Goal: Information Seeking & Learning: Find specific fact

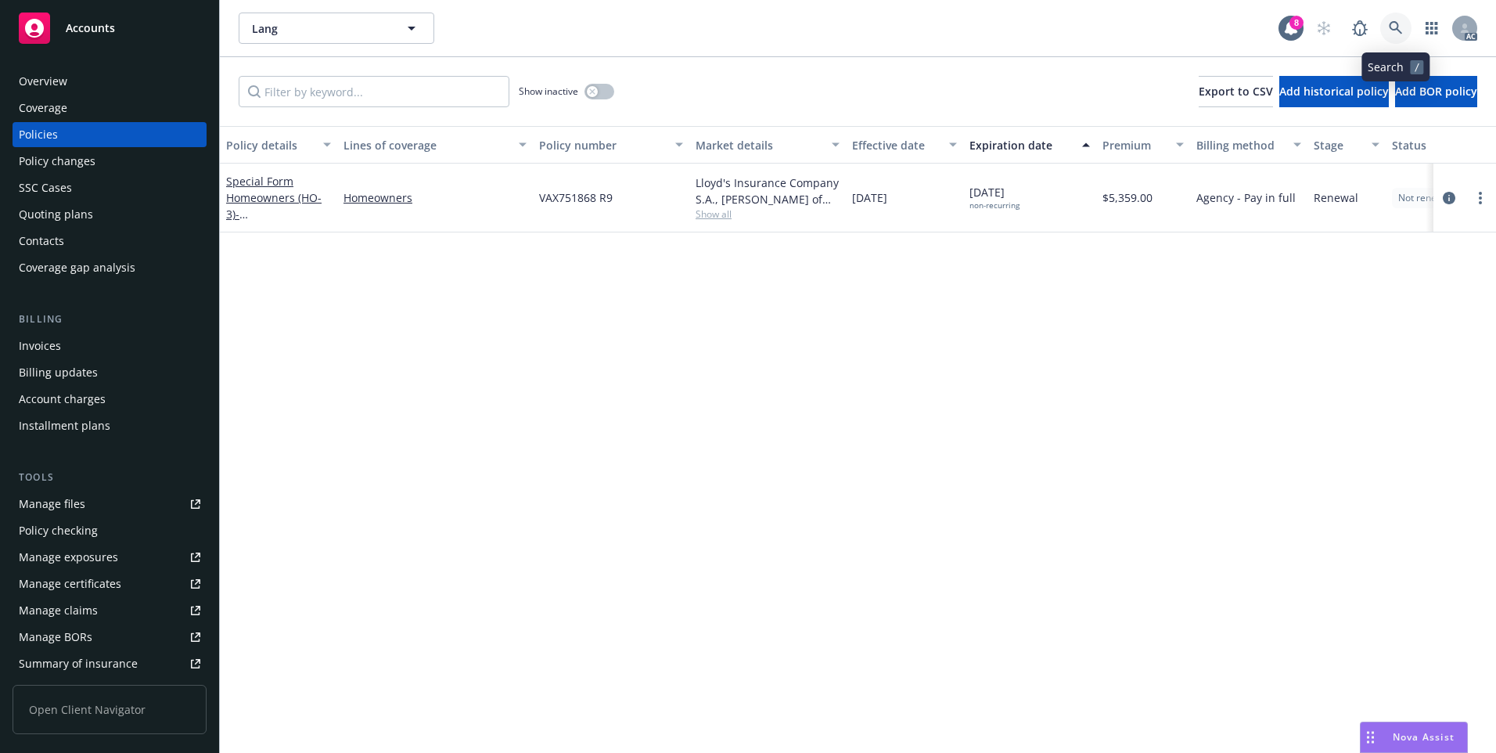
click at [1389, 27] on icon at bounding box center [1396, 28] width 14 height 14
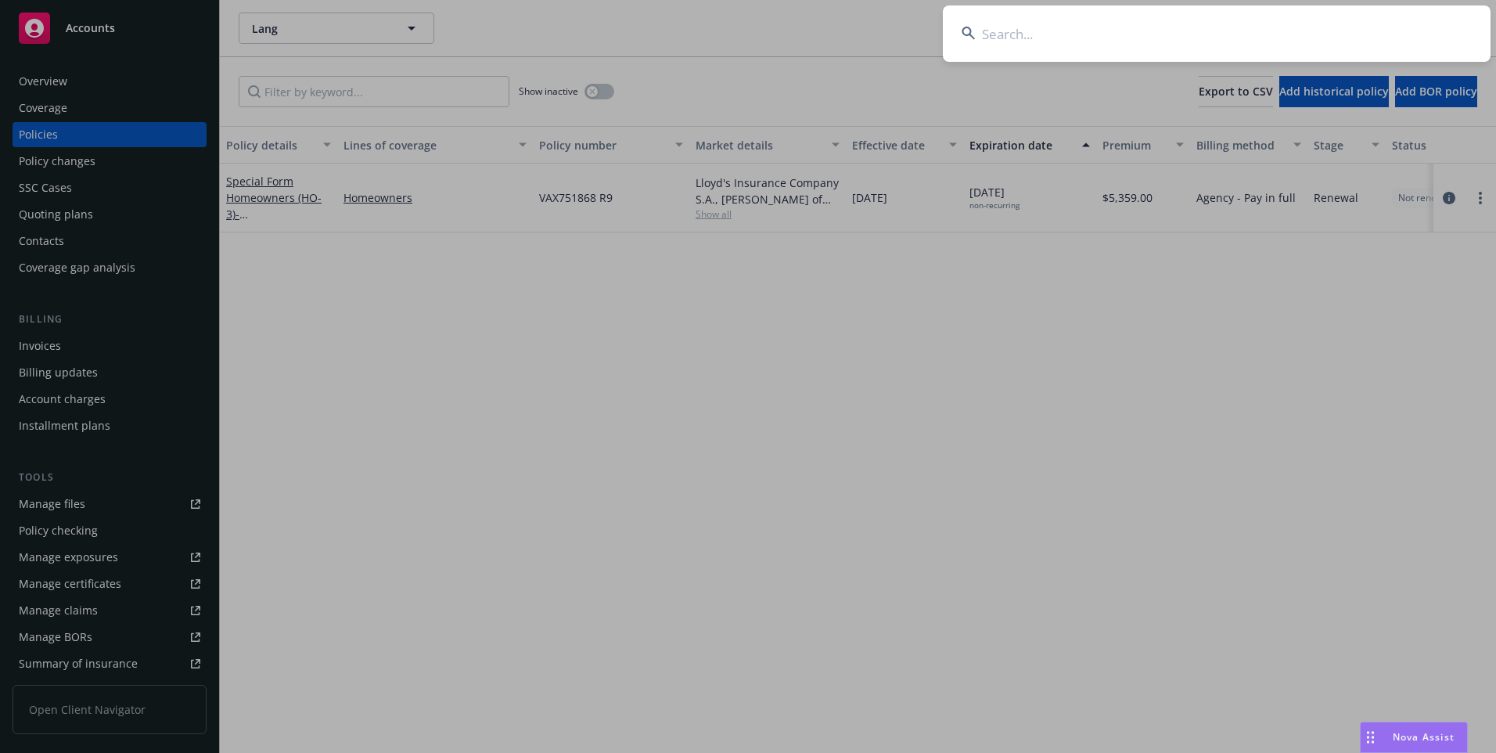
type input "L"
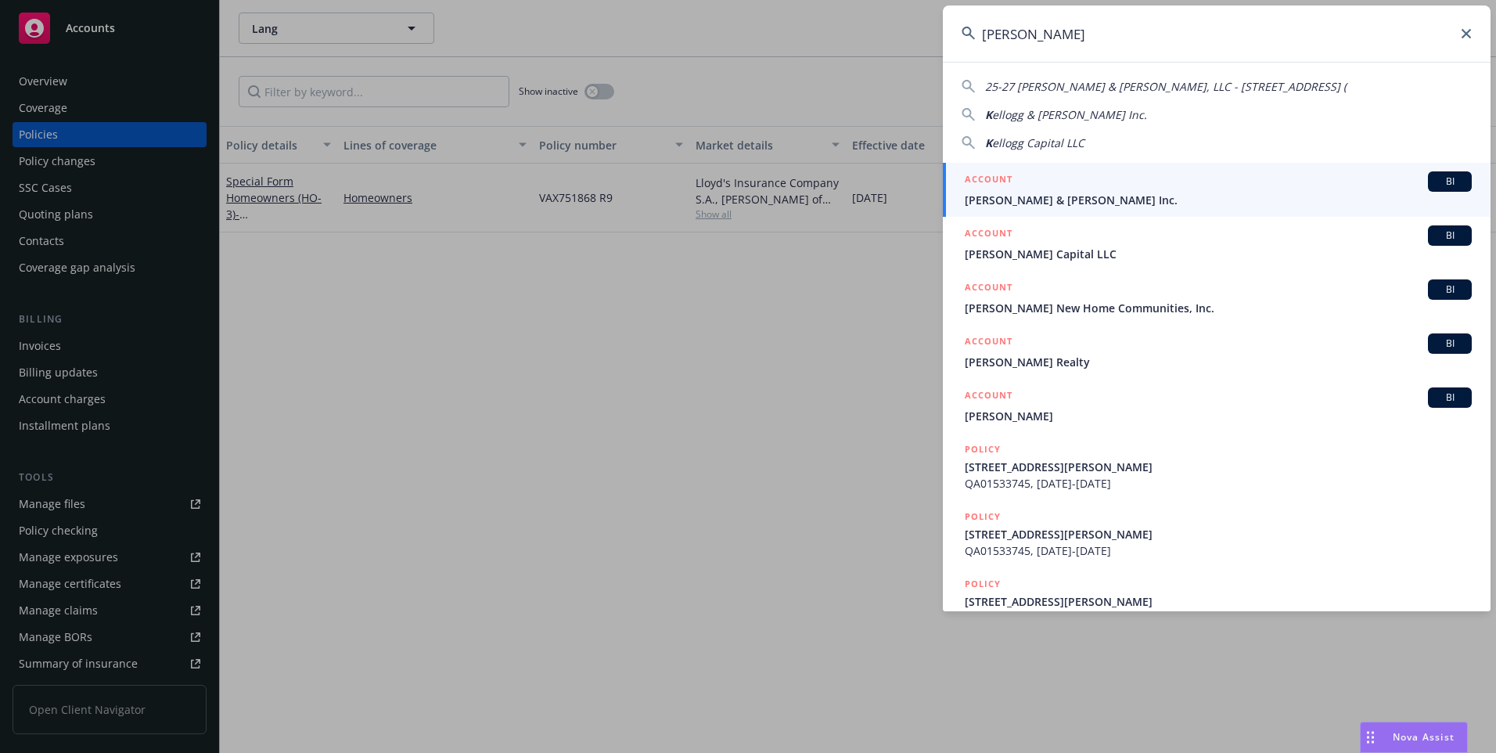
type input "[PERSON_NAME]"
click at [1192, 189] on div "ACCOUNT BI" at bounding box center [1218, 181] width 507 height 20
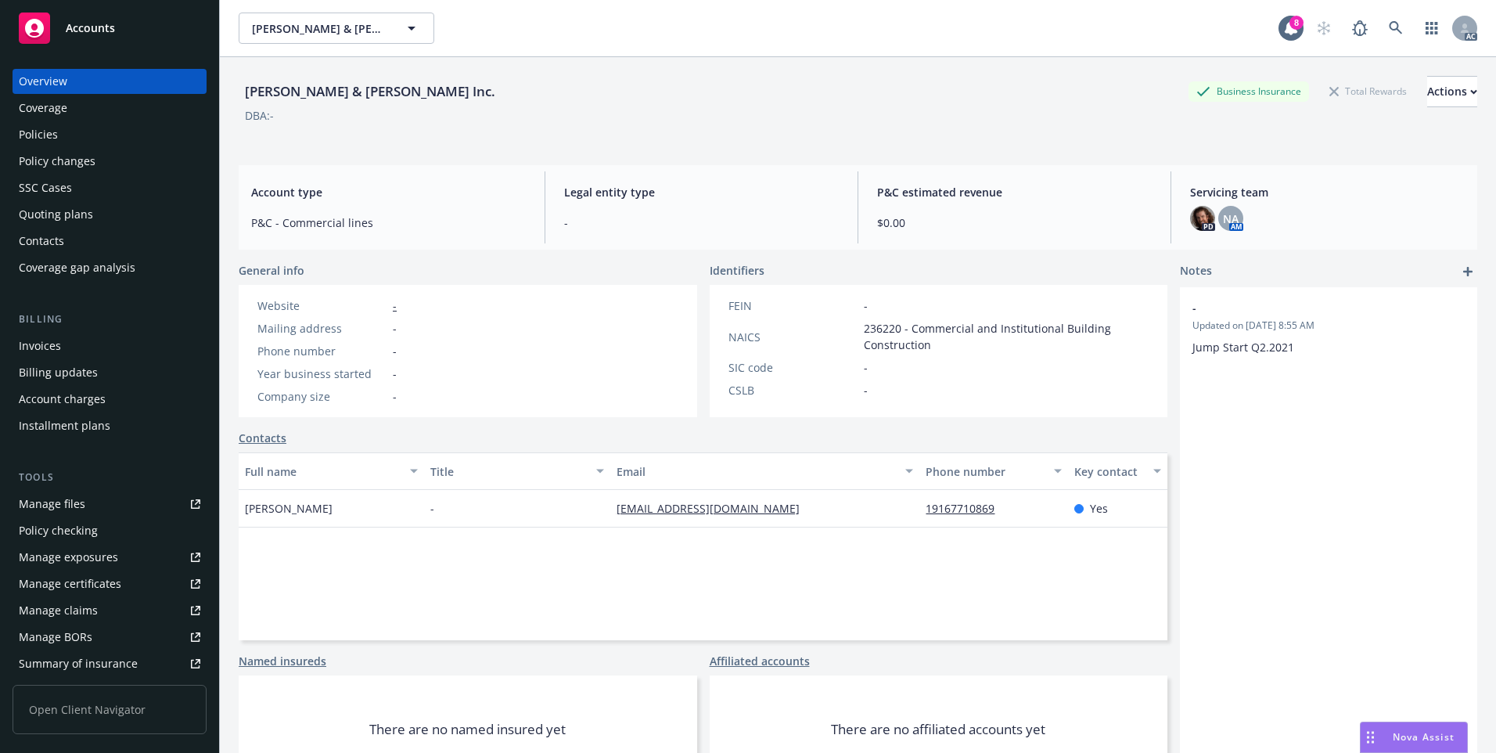
click at [93, 137] on div "Policies" at bounding box center [110, 134] width 182 height 25
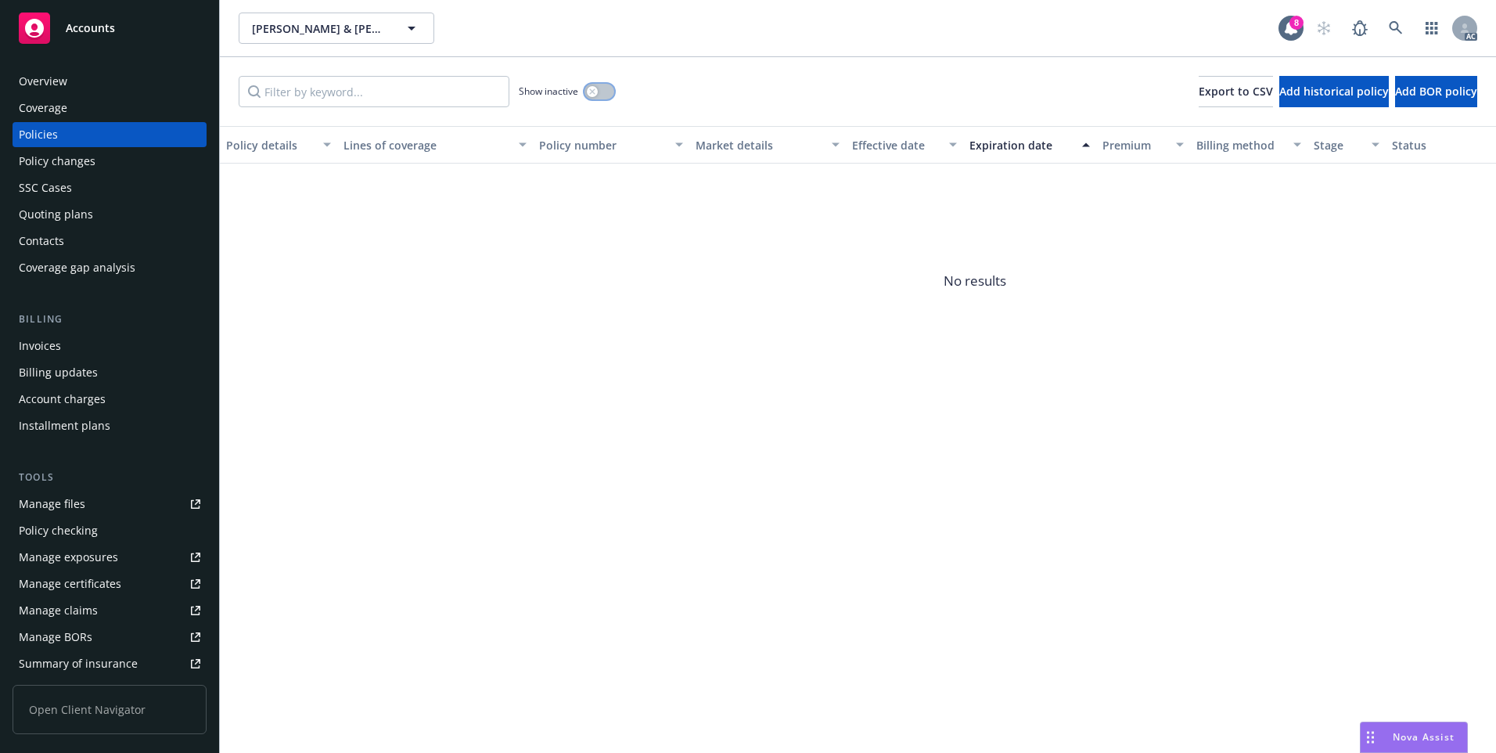
click at [602, 92] on button "button" at bounding box center [599, 92] width 30 height 16
click at [896, 139] on div "Effective date" at bounding box center [896, 145] width 88 height 16
click at [1396, 32] on icon at bounding box center [1396, 28] width 14 height 14
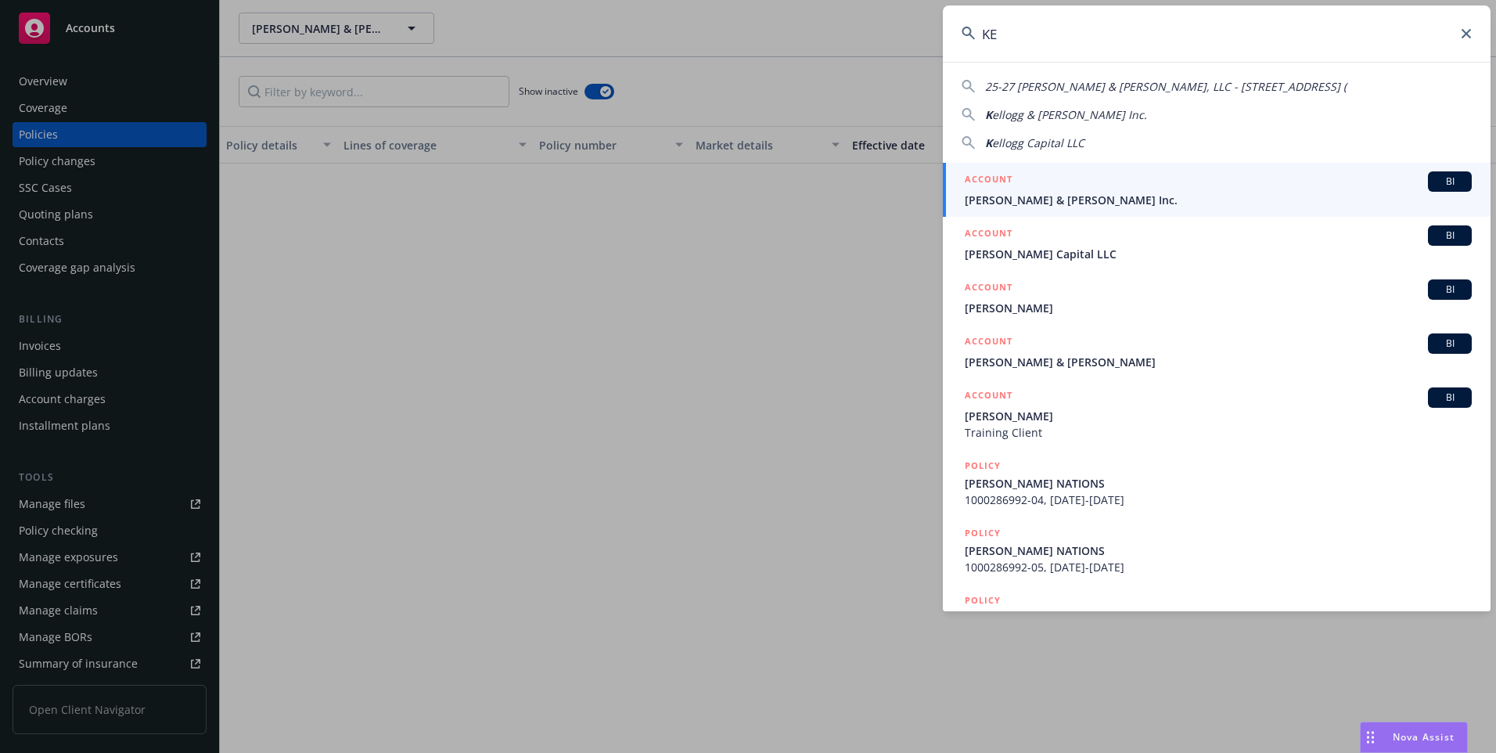
type input "K"
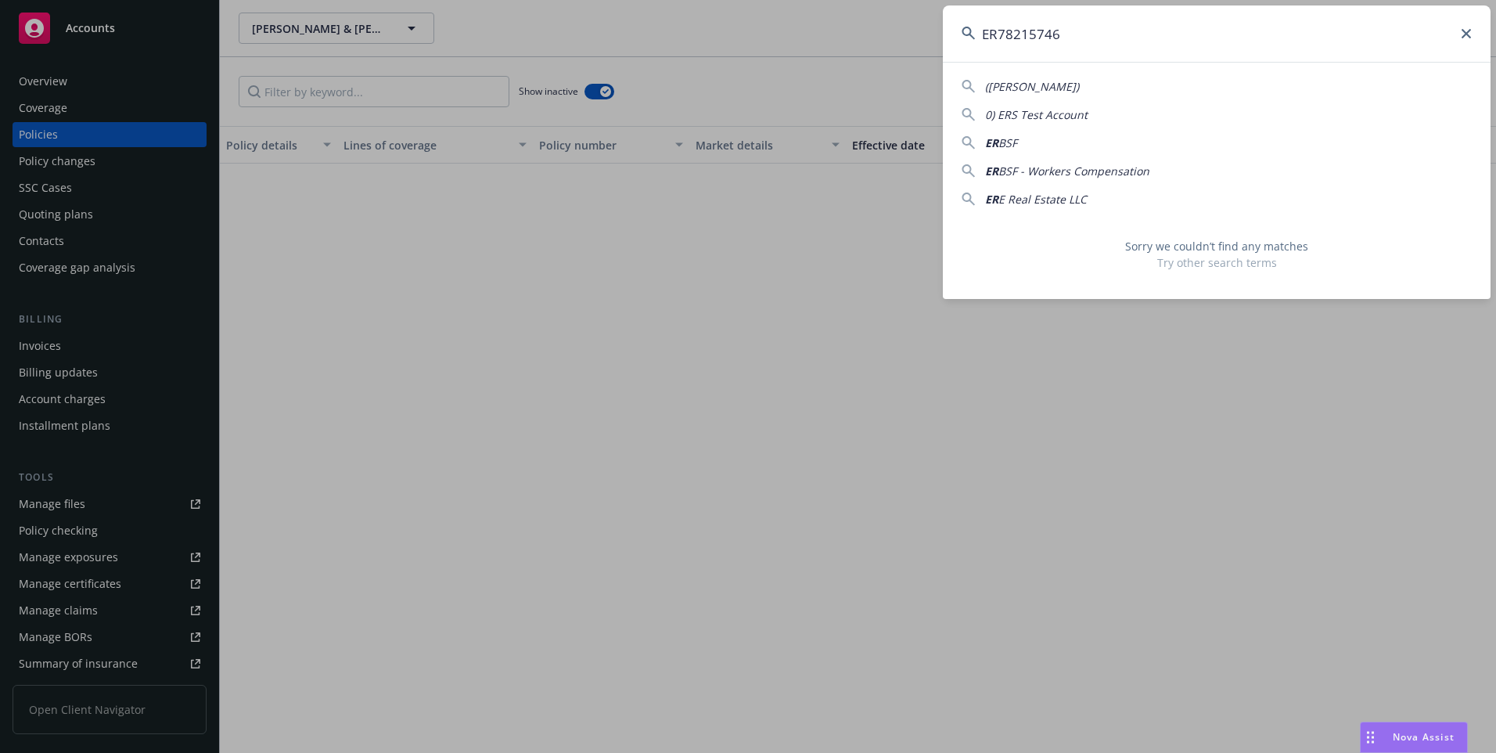
click at [1121, 52] on input "ER78215746" at bounding box center [1217, 33] width 548 height 56
click at [1131, 39] on input "ER78215746" at bounding box center [1217, 33] width 548 height 56
click at [997, 37] on input "ER78215746" at bounding box center [1217, 33] width 548 height 56
type input "78215746"
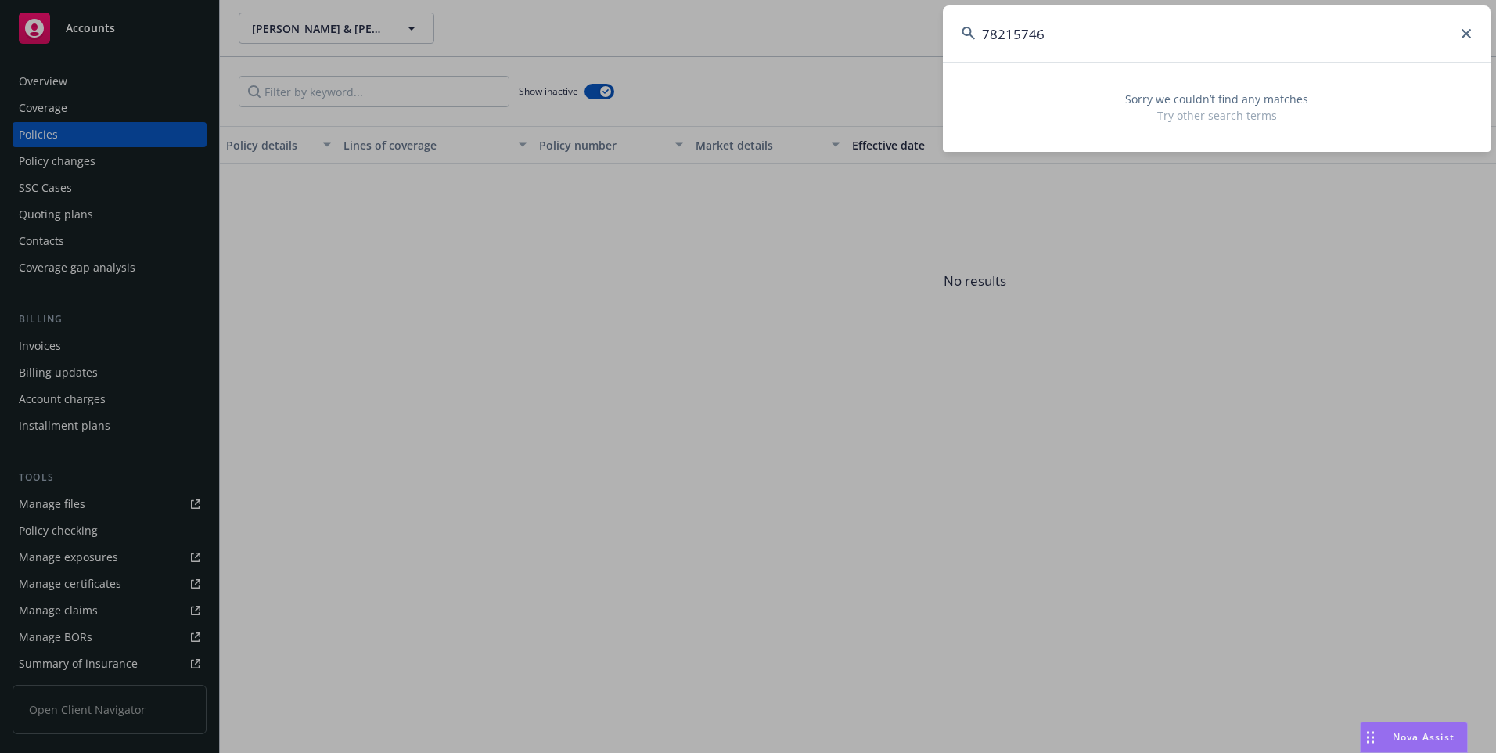
click at [1187, 41] on input "78215746" at bounding box center [1217, 33] width 548 height 56
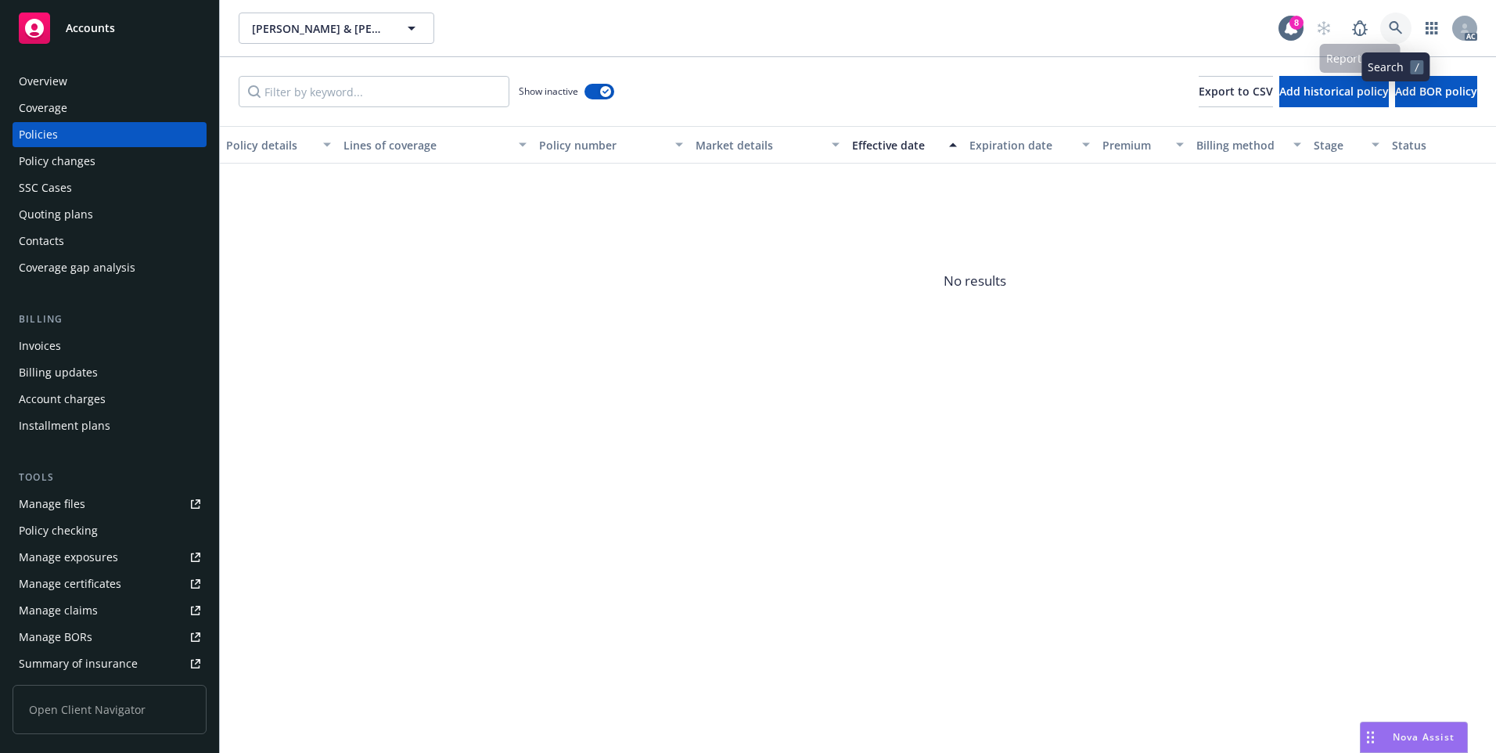
click at [1390, 27] on icon at bounding box center [1395, 27] width 13 height 13
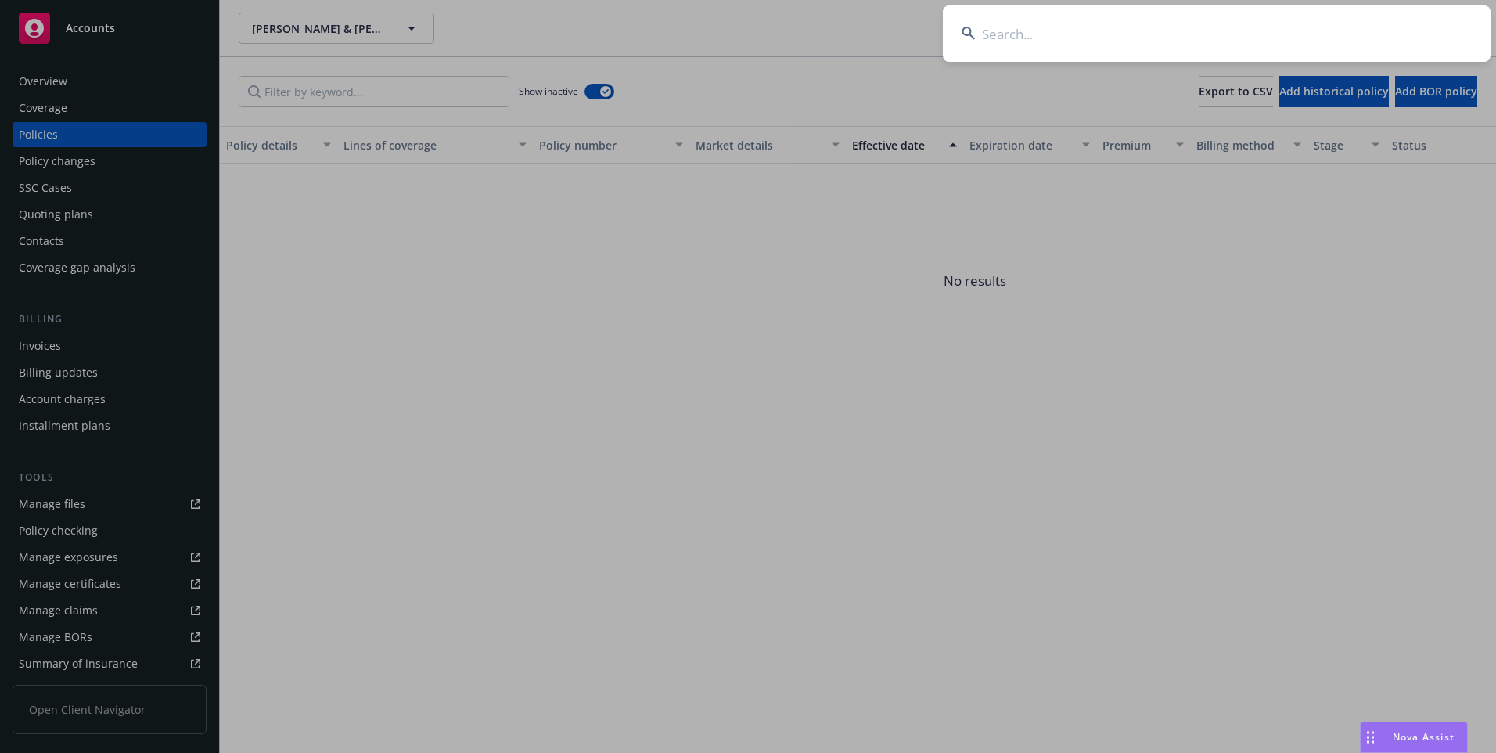
click at [1120, 35] on input at bounding box center [1217, 33] width 548 height 56
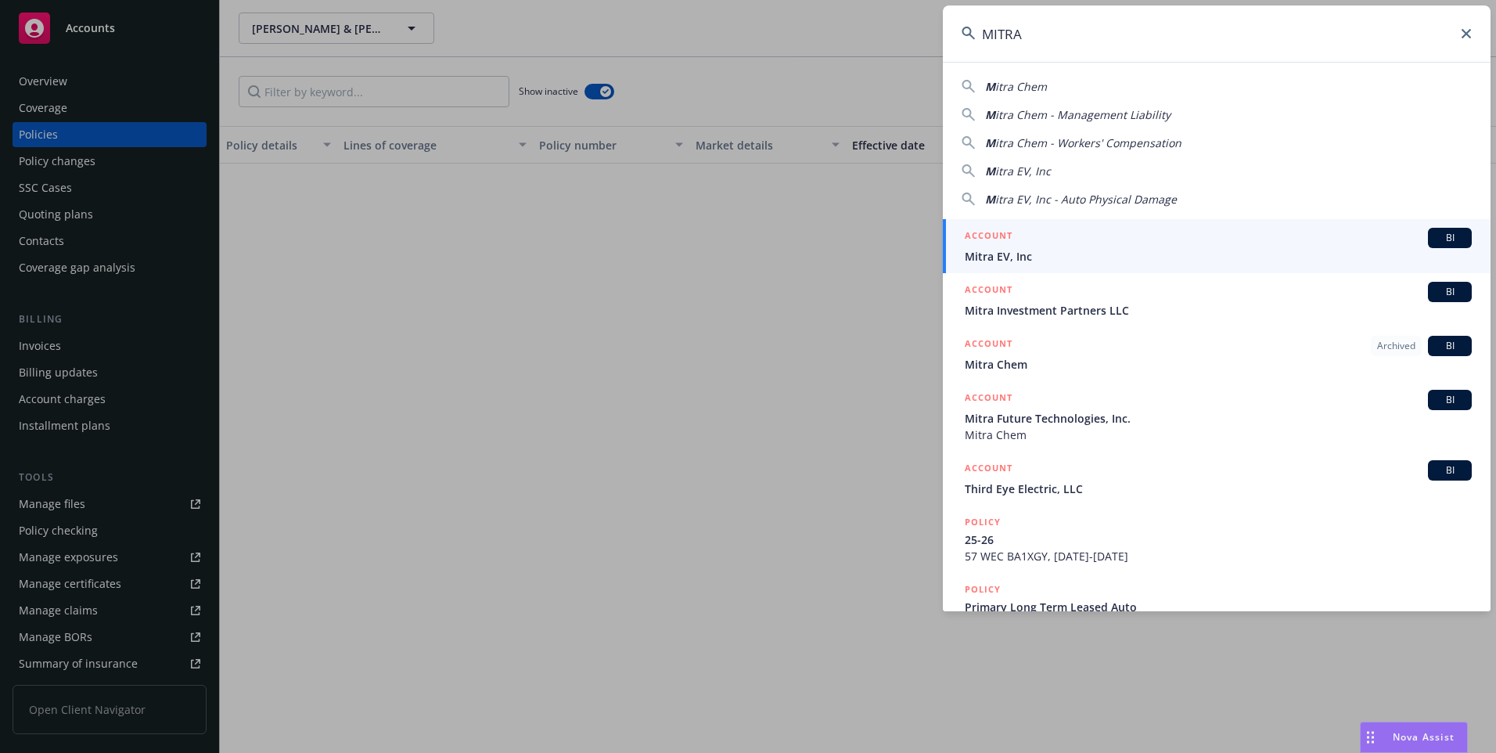
type input "MITRA"
click at [1038, 252] on span "Mitra EV, Inc" at bounding box center [1218, 256] width 507 height 16
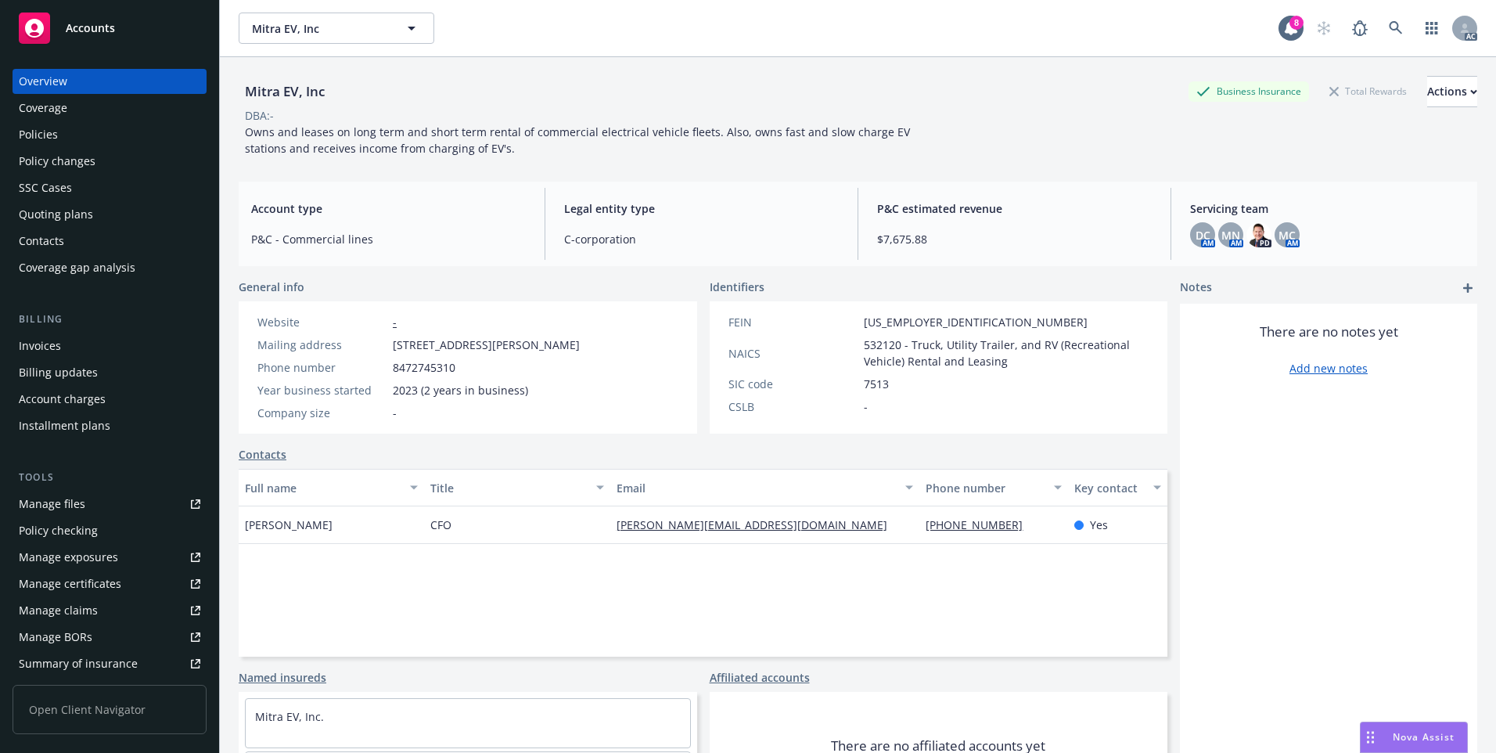
click at [45, 128] on div "Policies" at bounding box center [38, 134] width 39 height 25
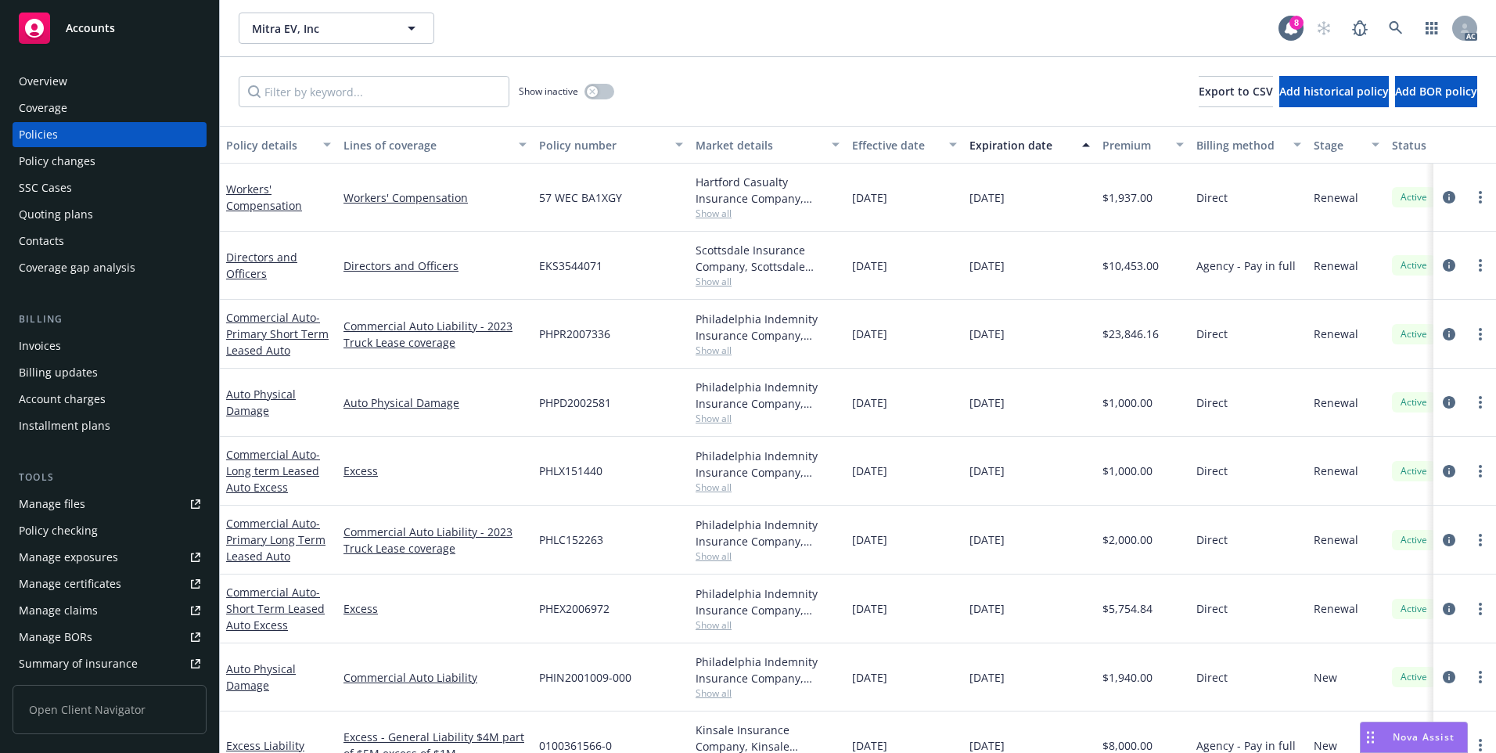
click at [872, 141] on div "Effective date" at bounding box center [896, 145] width 88 height 16
click at [873, 142] on div "Effective date" at bounding box center [896, 145] width 88 height 16
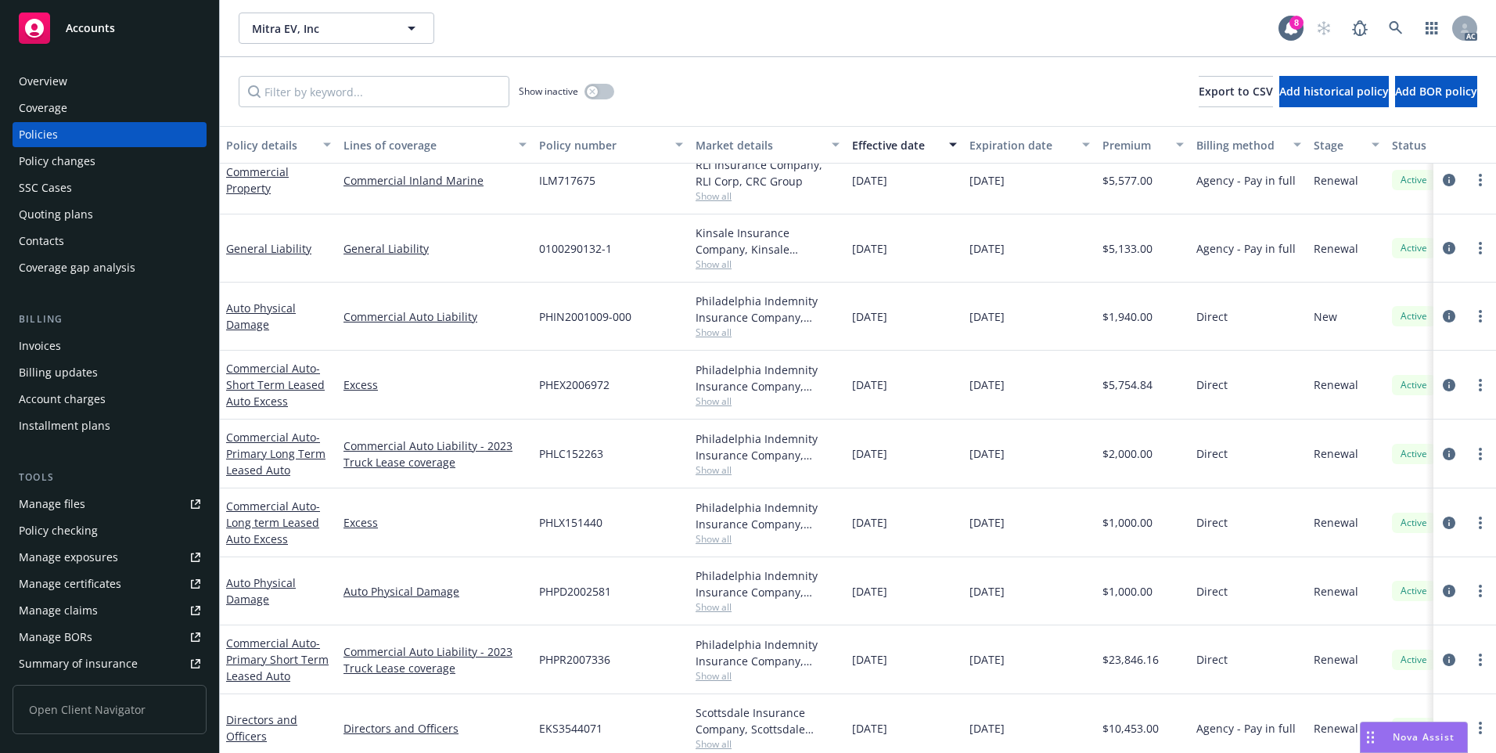
scroll to position [156, 0]
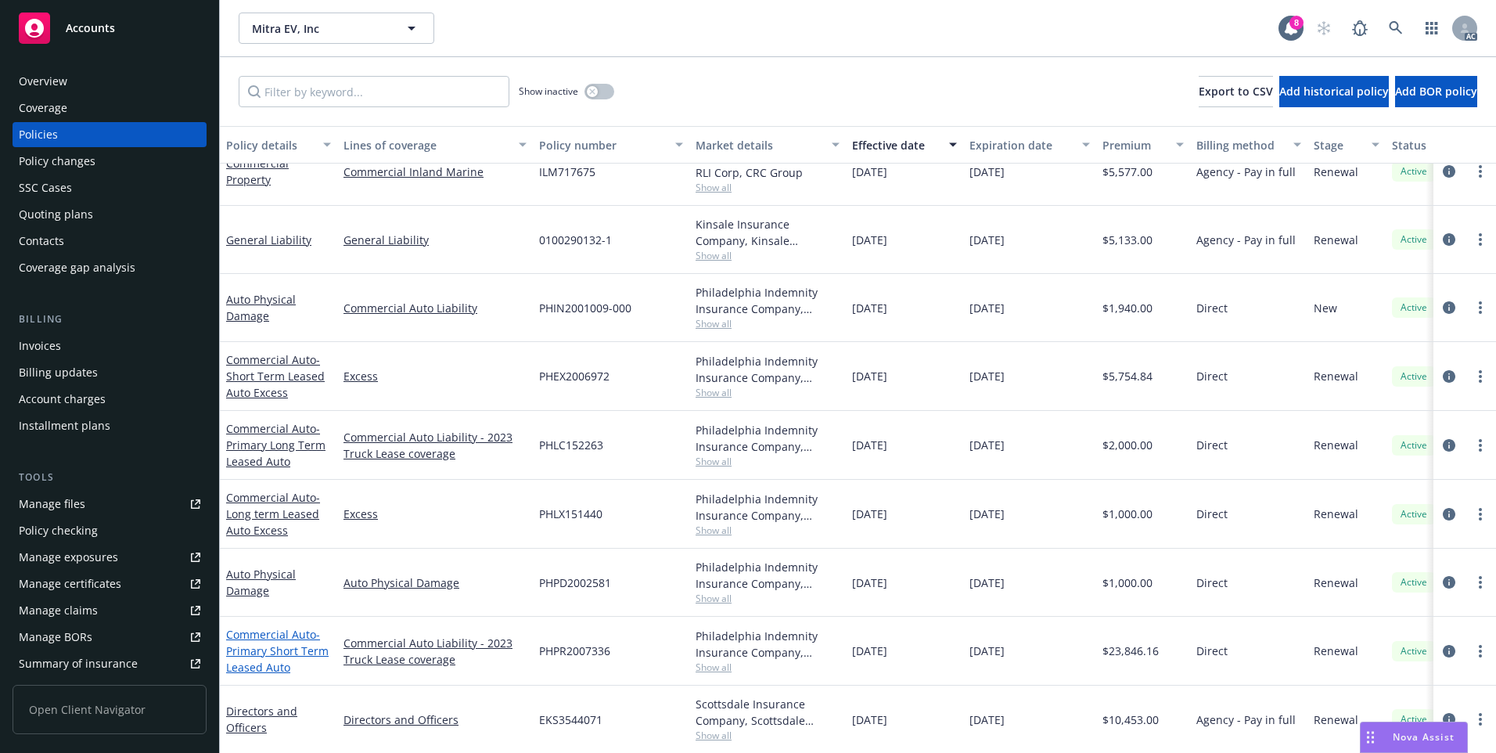
click at [248, 645] on span "- Primary Short Term Leased Auto" at bounding box center [277, 651] width 102 height 48
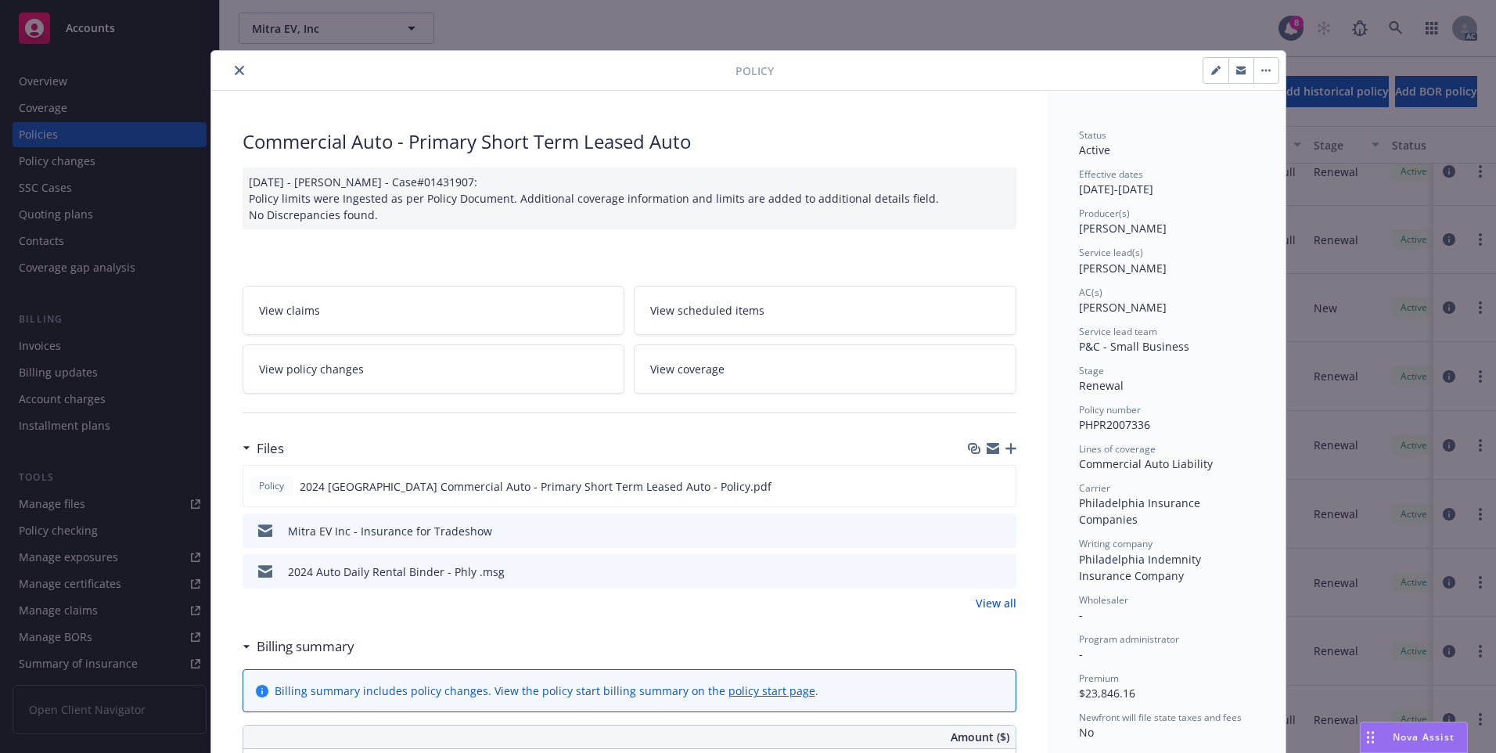
click at [235, 68] on icon "close" at bounding box center [239, 70] width 9 height 9
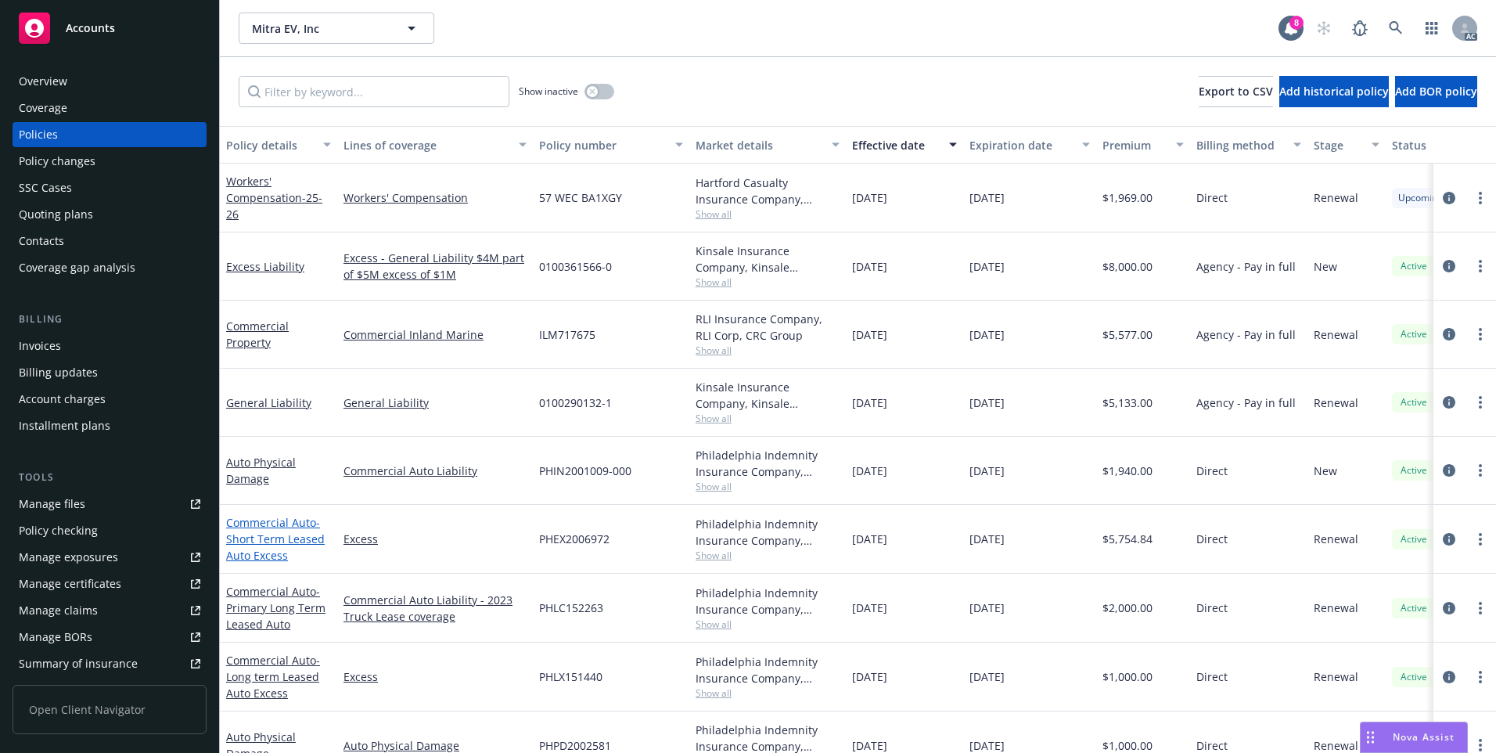
click at [257, 542] on span "- Short Term Leased Auto Excess" at bounding box center [275, 539] width 99 height 48
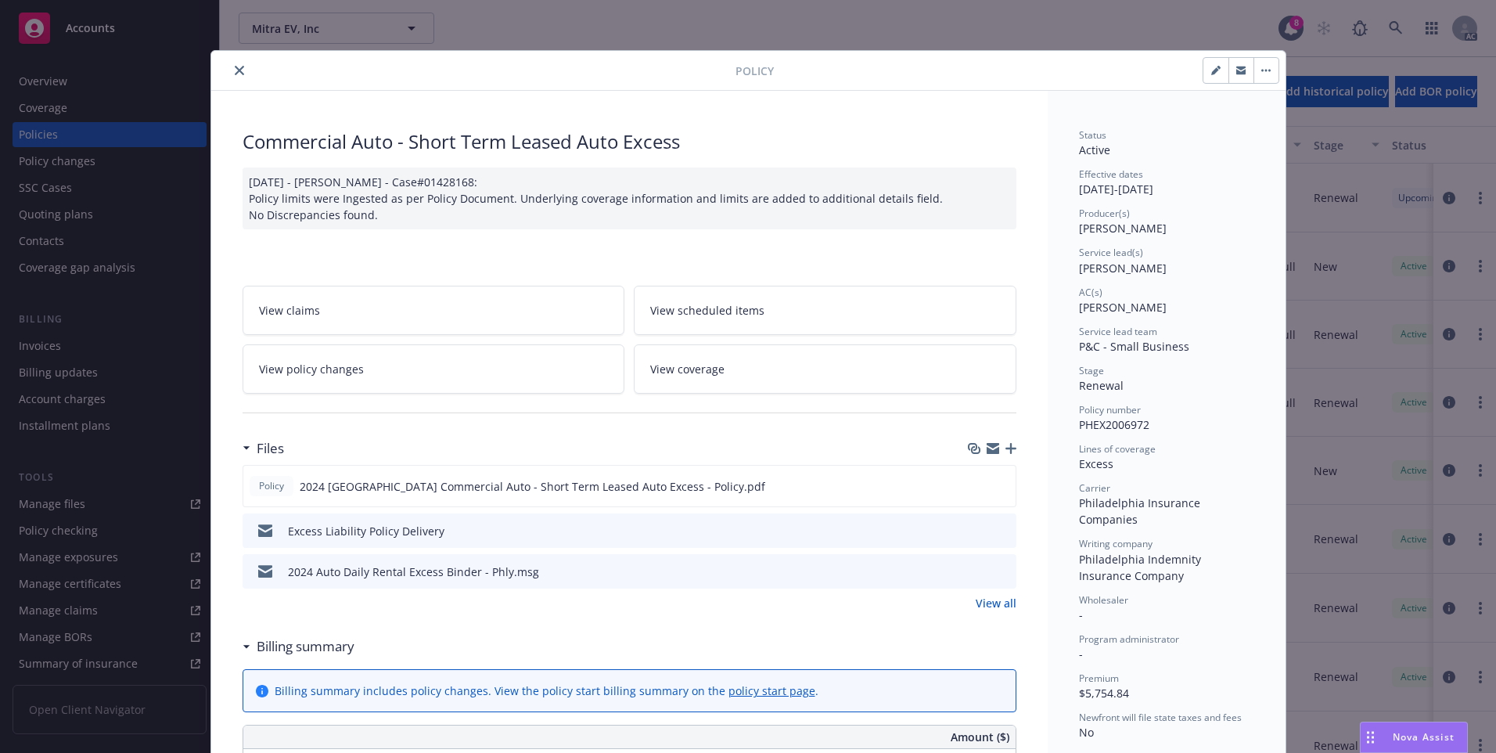
click at [235, 64] on button "close" at bounding box center [239, 70] width 19 height 19
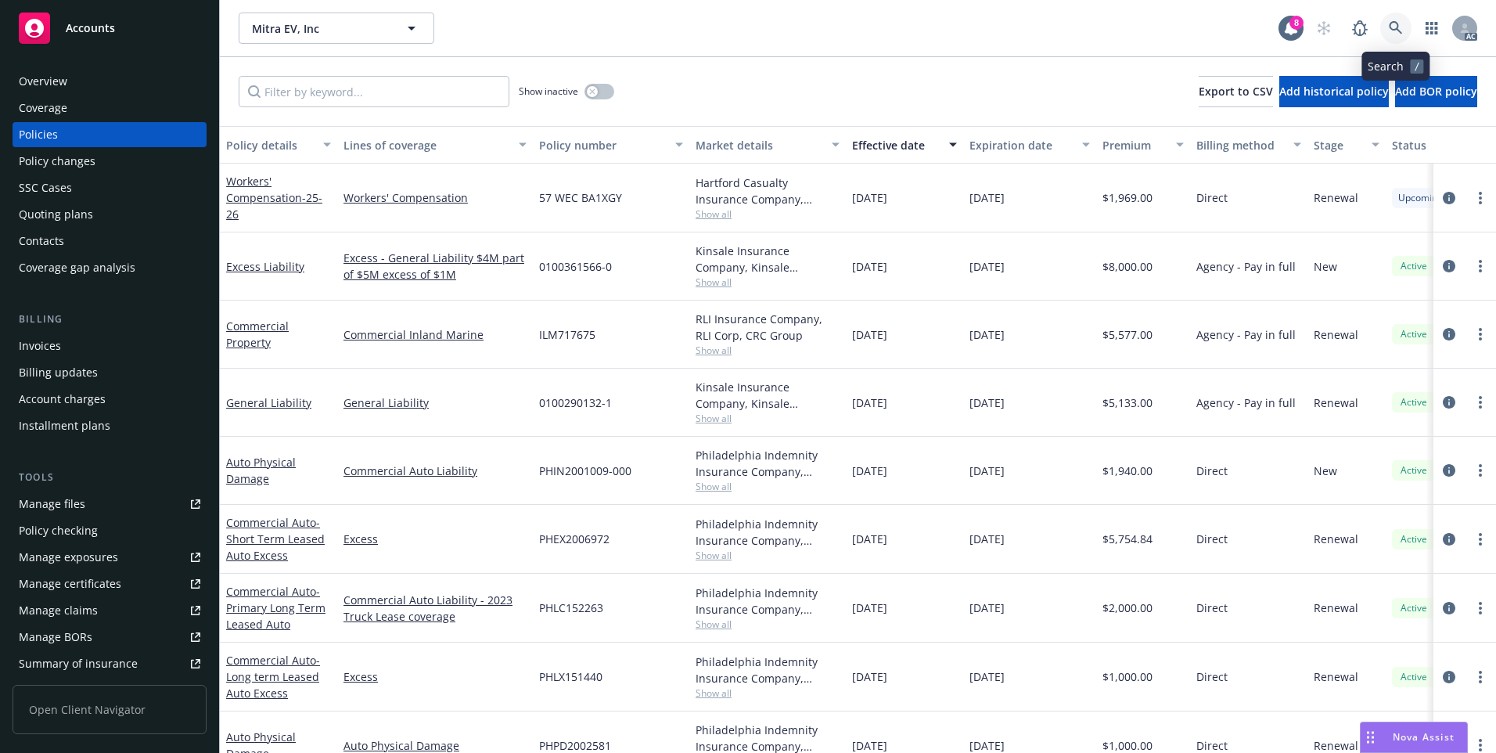
click at [1396, 23] on icon at bounding box center [1395, 27] width 13 height 13
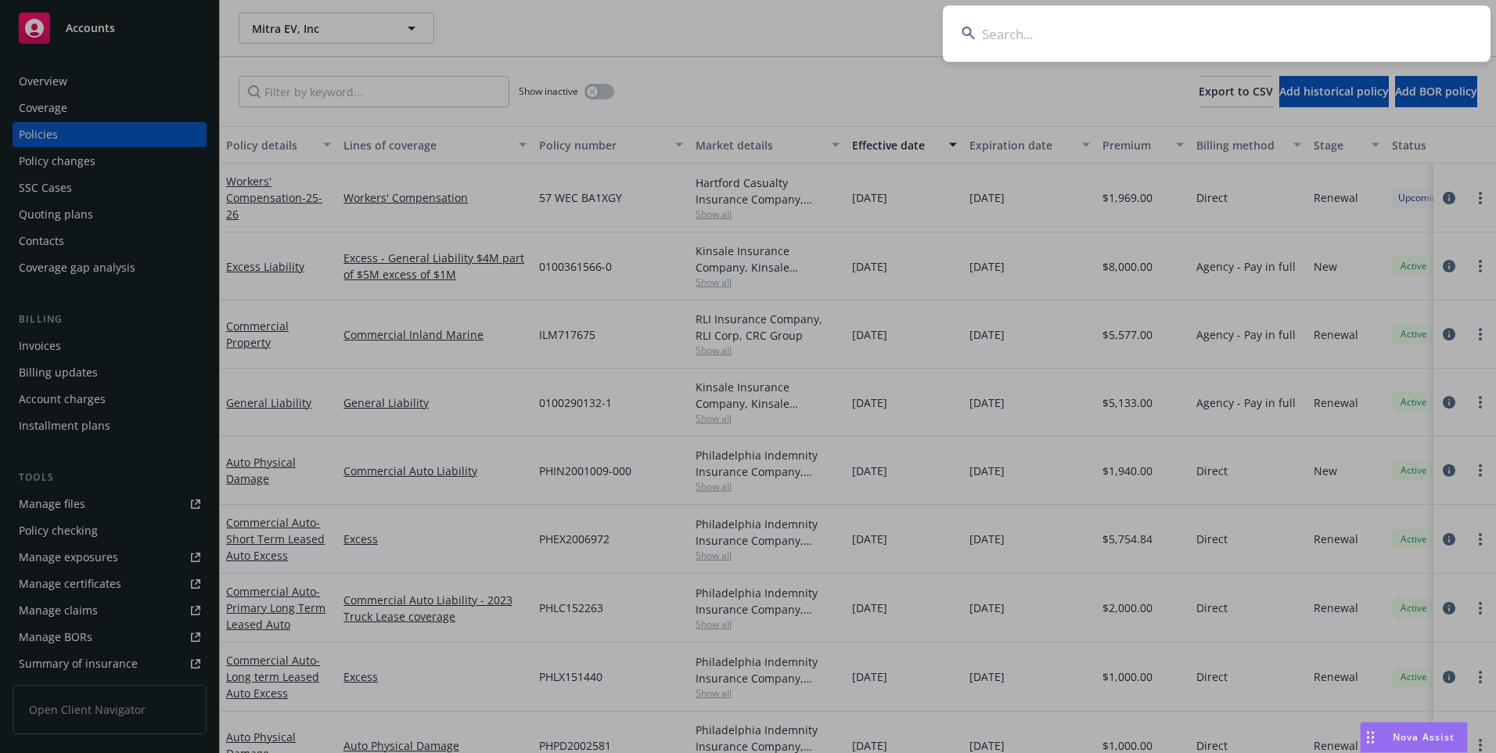
click at [1238, 34] on input at bounding box center [1217, 33] width 548 height 56
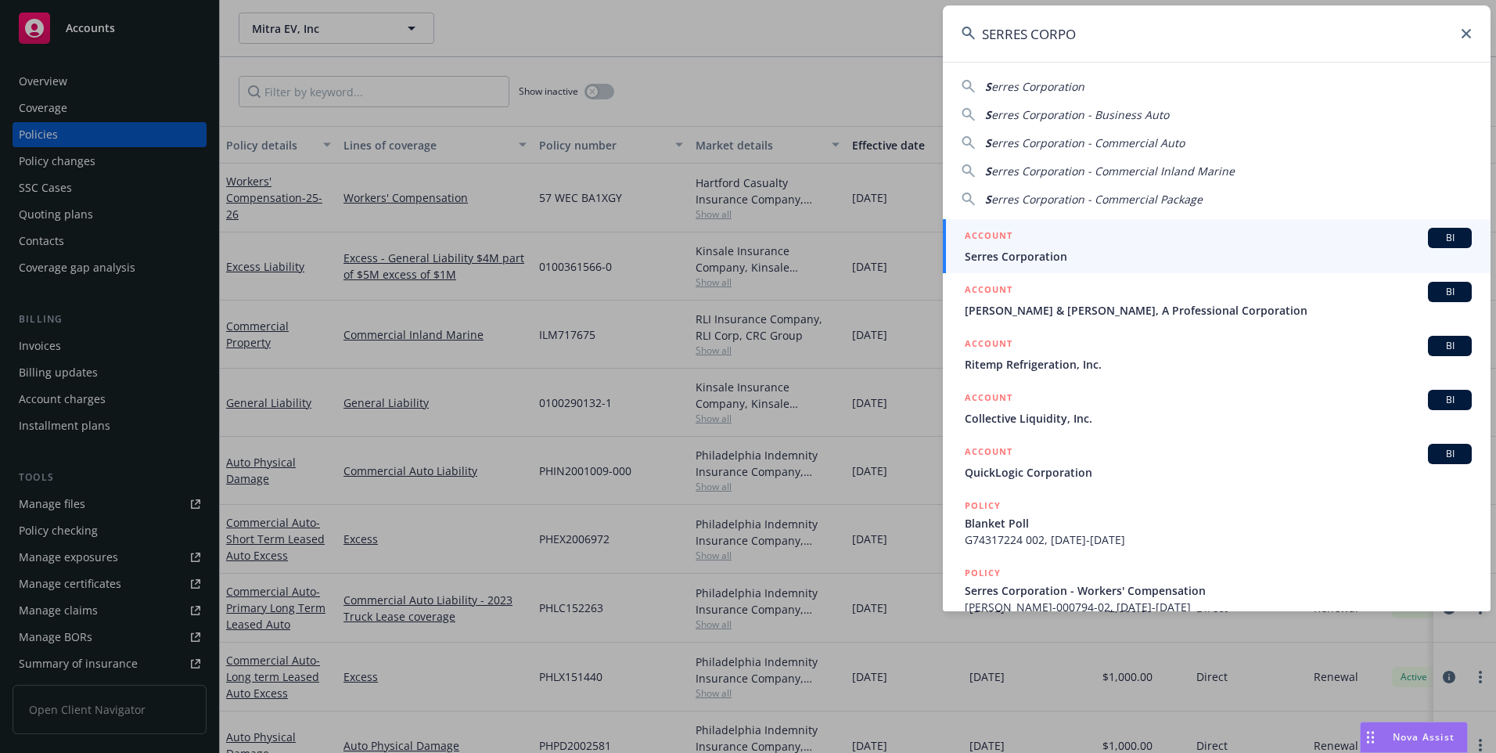
type input "SERRES CORPO"
click at [1056, 249] on span "Serres Corporation" at bounding box center [1218, 256] width 507 height 16
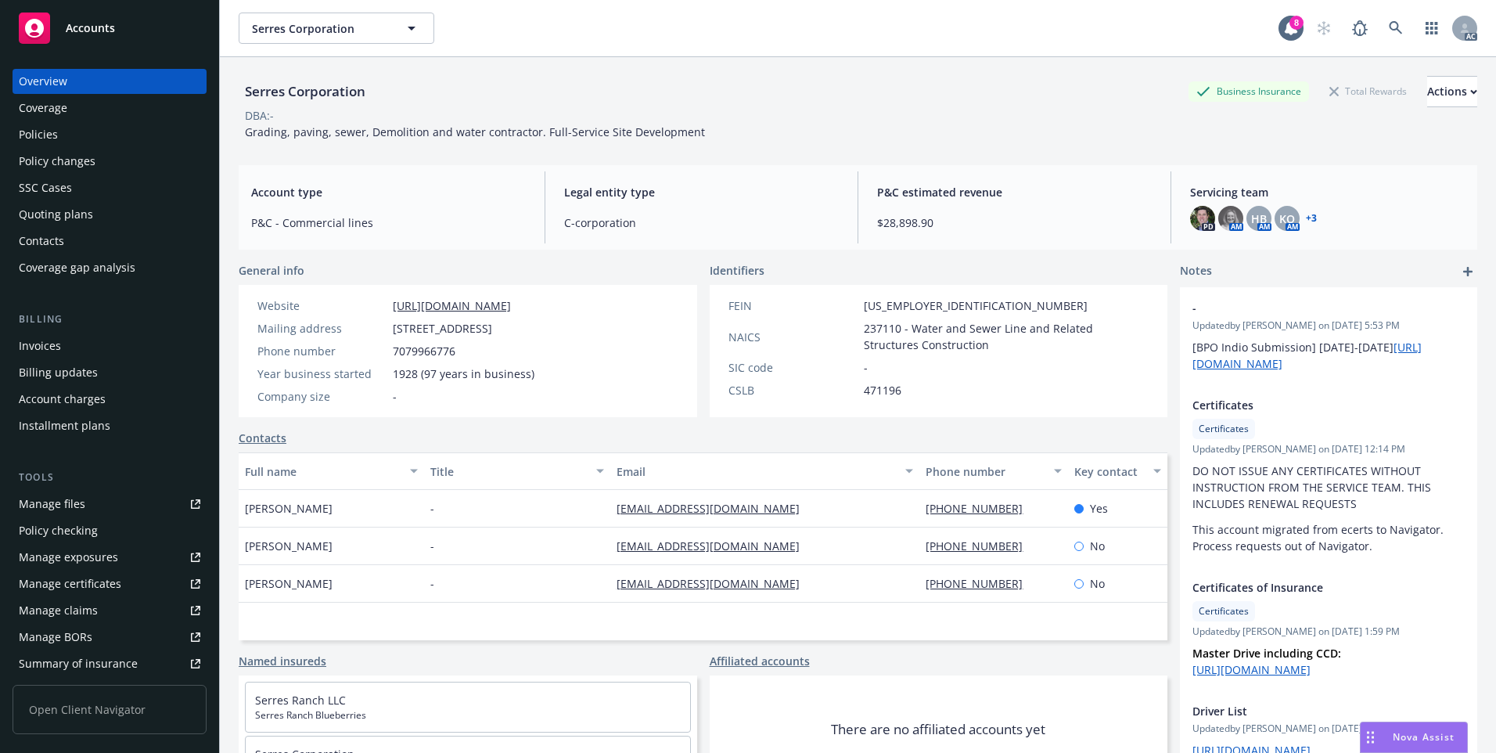
click at [43, 132] on div "Policies" at bounding box center [38, 134] width 39 height 25
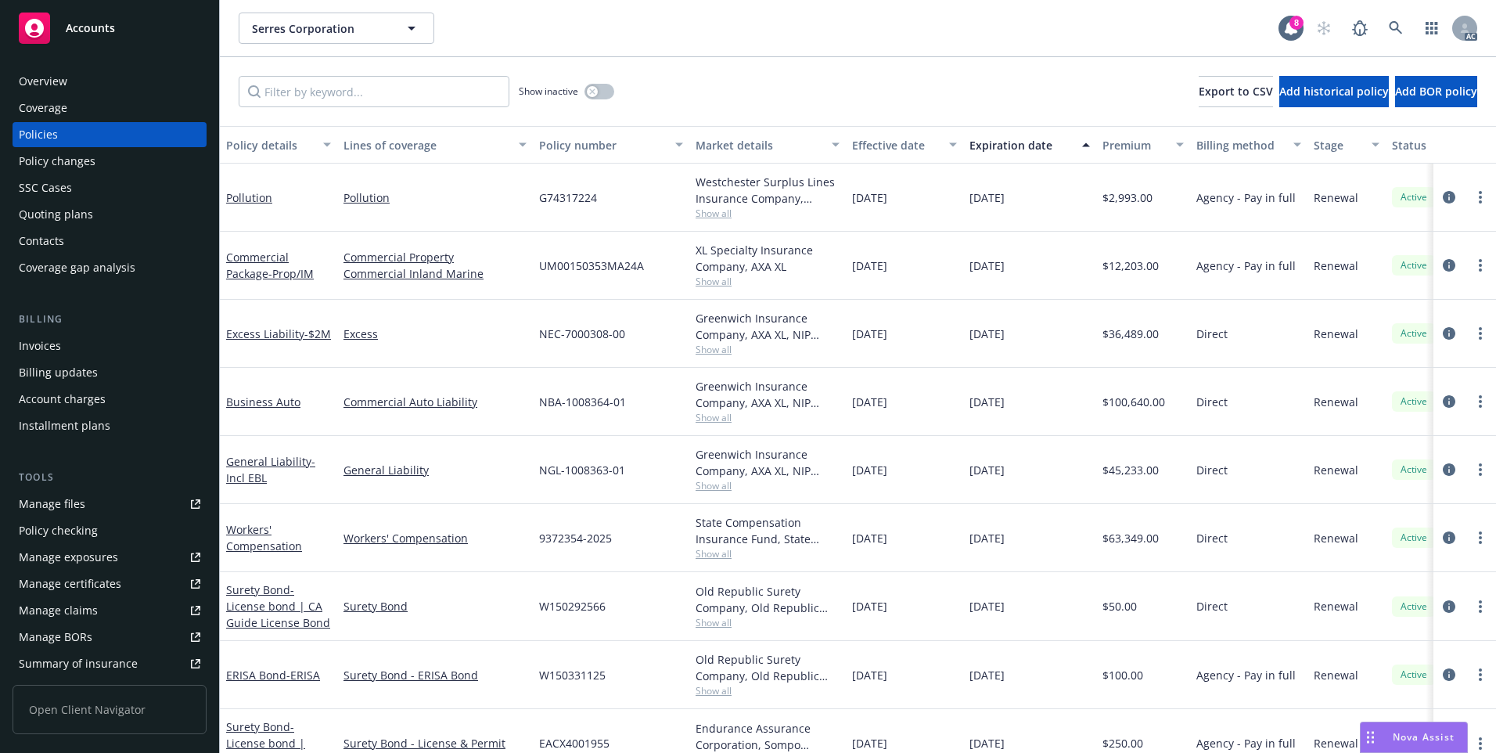
click at [890, 146] on div "Effective date" at bounding box center [896, 145] width 88 height 16
click at [890, 142] on div "Effective date" at bounding box center [896, 145] width 88 height 16
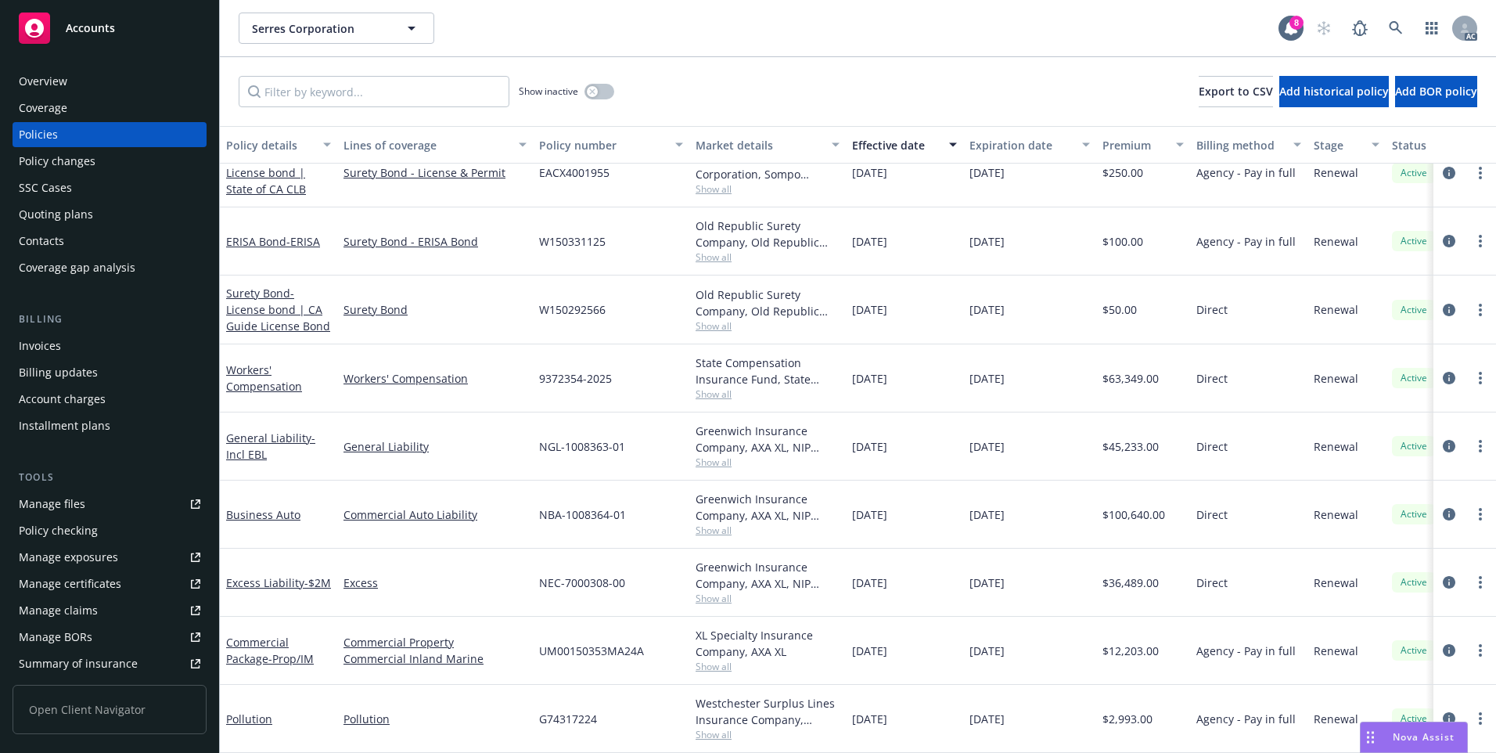
scroll to position [37, 0]
click at [271, 507] on link "Business Auto" at bounding box center [263, 514] width 74 height 15
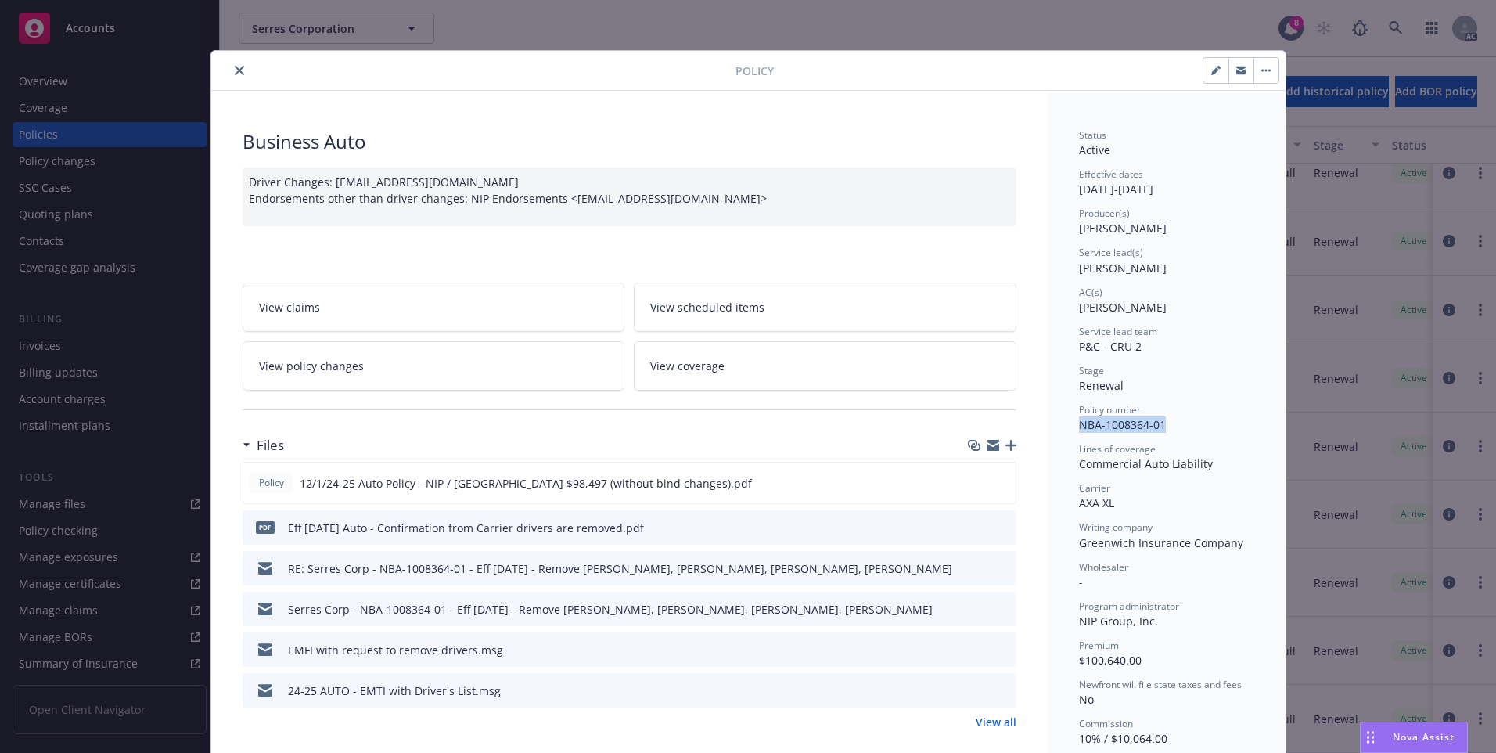
drag, startPoint x: 1069, startPoint y: 429, endPoint x: 1168, endPoint y: 433, distance: 98.7
copy span "NBA-1008364-01"
drag, startPoint x: 235, startPoint y: 77, endPoint x: 241, endPoint y: 91, distance: 15.4
click at [235, 77] on button "close" at bounding box center [239, 70] width 19 height 19
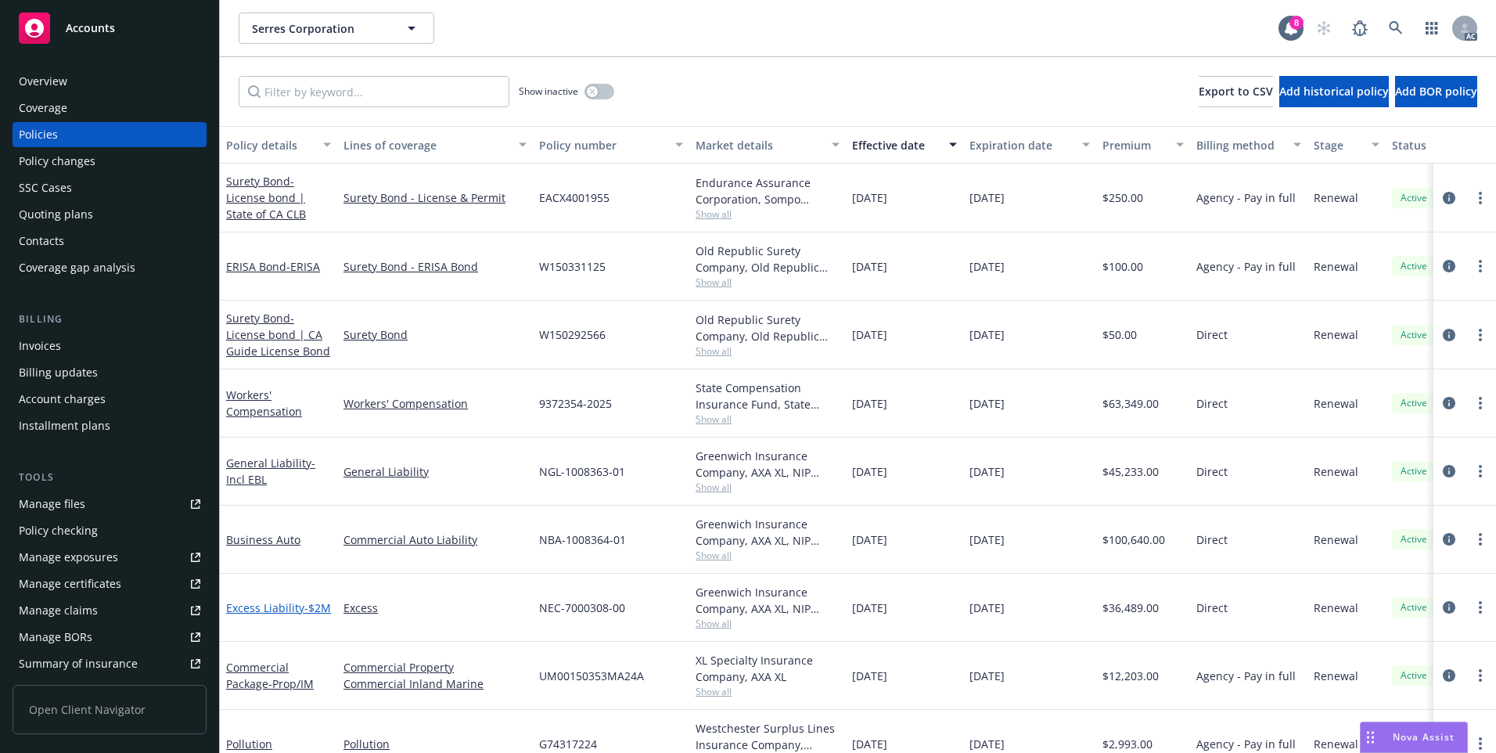
click at [275, 600] on link "Excess Liability - $2M" at bounding box center [278, 607] width 105 height 15
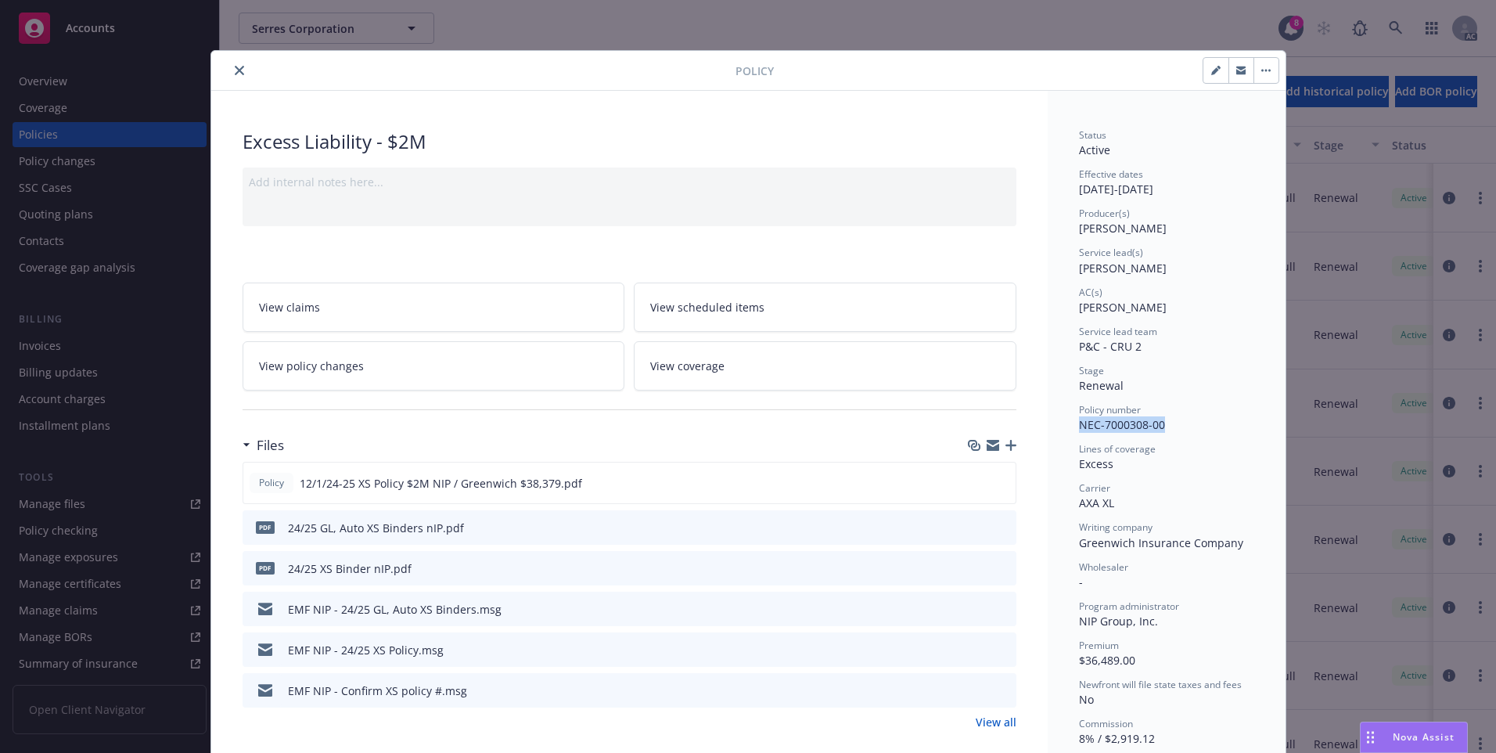
drag, startPoint x: 1157, startPoint y: 424, endPoint x: 1068, endPoint y: 430, distance: 89.4
copy span "NEC-7000308-00"
drag, startPoint x: 232, startPoint y: 73, endPoint x: 232, endPoint y: 81, distance: 8.6
click at [235, 73] on icon "close" at bounding box center [239, 70] width 9 height 9
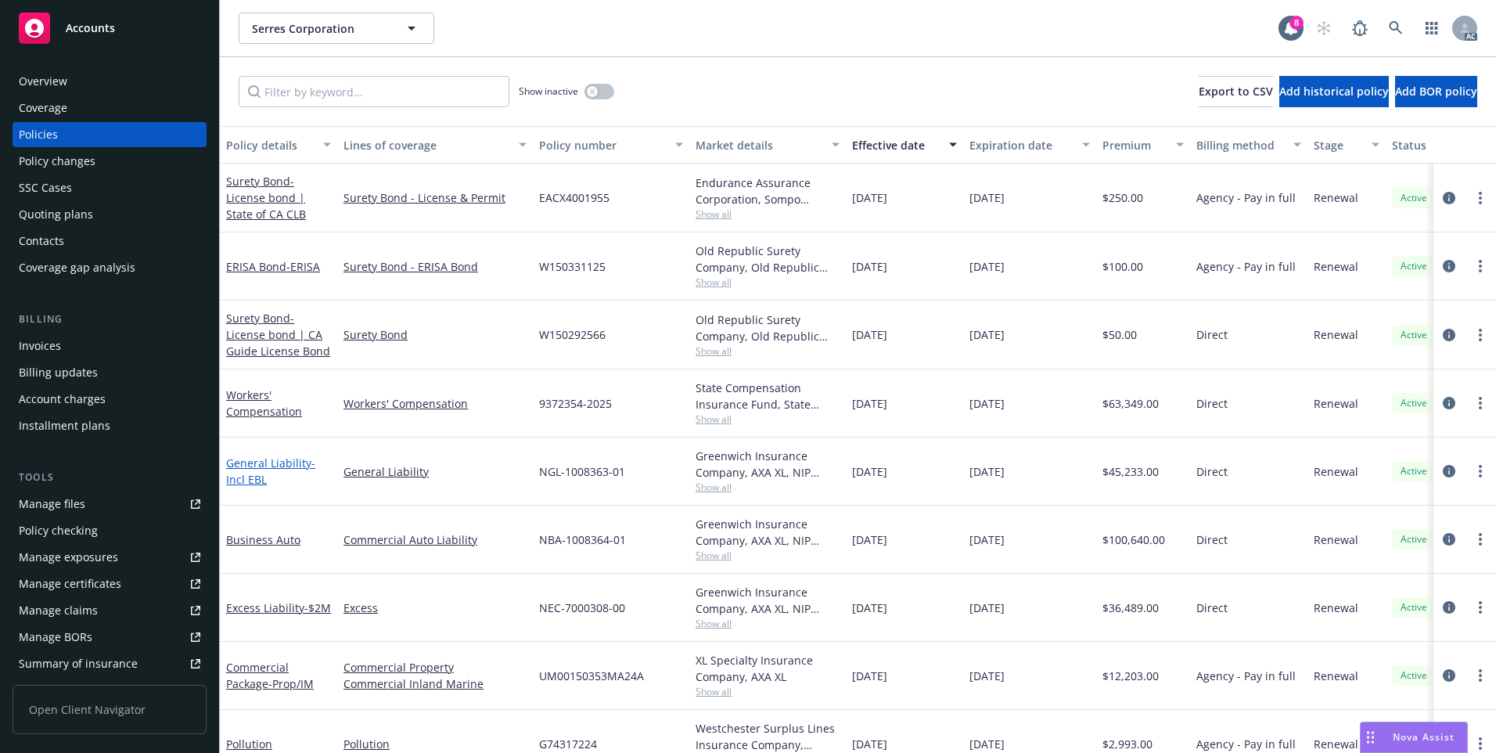
click at [281, 466] on link "General Liability - Incl EBL" at bounding box center [270, 470] width 89 height 31
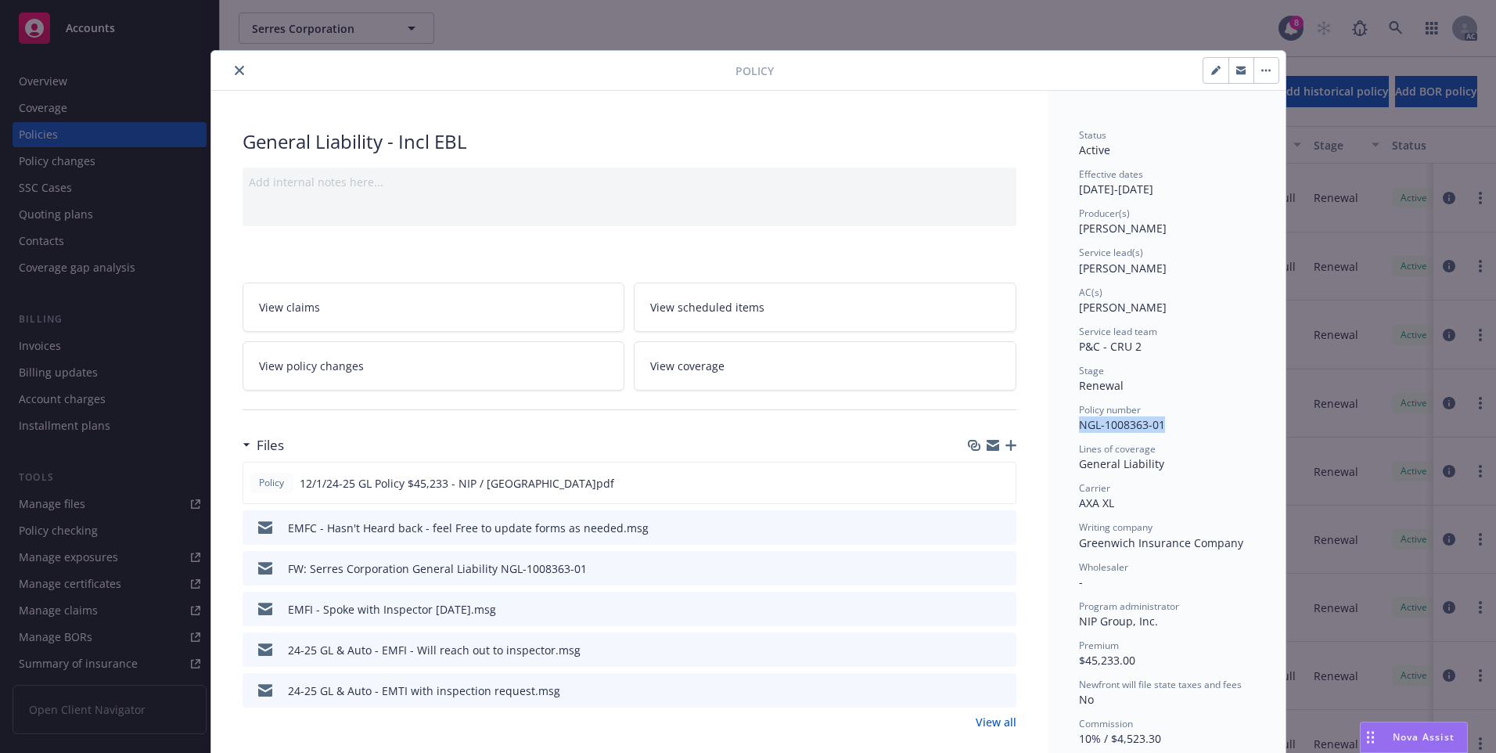
drag, startPoint x: 1159, startPoint y: 428, endPoint x: 1072, endPoint y: 435, distance: 87.9
copy span "NGL-1008363-01"
